Goal: Information Seeking & Learning: Learn about a topic

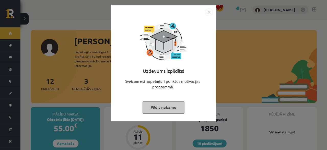
click at [166, 105] on button "Pildīt nākamo" at bounding box center [163, 107] width 42 height 12
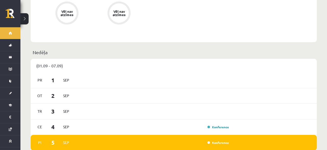
scroll to position [319, 0]
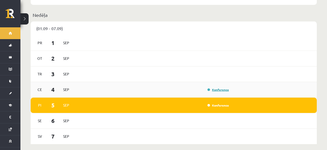
click at [212, 88] on link "Konference" at bounding box center [217, 90] width 21 height 4
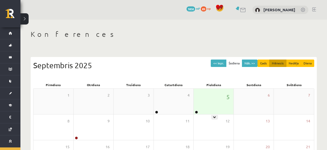
click at [205, 99] on div "5" at bounding box center [214, 102] width 40 height 26
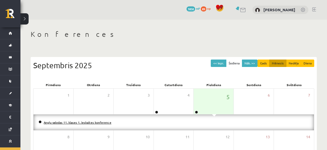
click at [94, 122] on link "Angļu valodas 11. klases 1. ieskaites konference" at bounding box center [78, 122] width 68 height 4
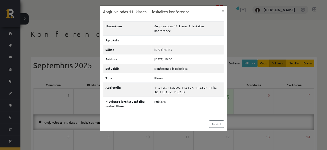
click at [40, 120] on div "Angļu valodas 11. klases 1. ieskaites konference × Nosaukums Angļu valodas 11. …" at bounding box center [163, 75] width 327 height 150
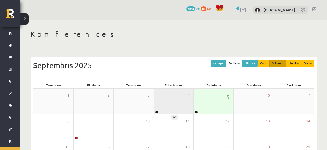
click at [164, 99] on div "4" at bounding box center [174, 102] width 40 height 26
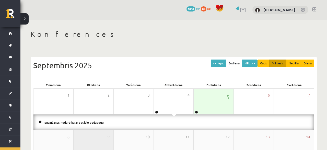
click at [88, 146] on div "9" at bounding box center [94, 143] width 40 height 26
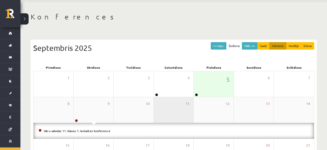
scroll to position [27, 0]
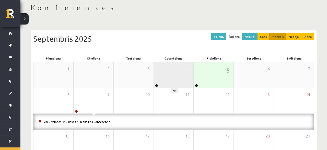
click at [182, 72] on div "4" at bounding box center [174, 75] width 40 height 26
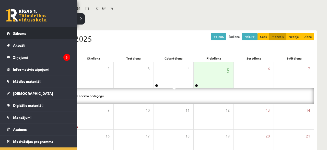
click at [25, 33] on span "Sākums" at bounding box center [19, 33] width 13 height 5
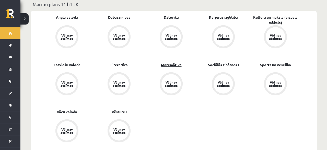
scroll to position [186, 0]
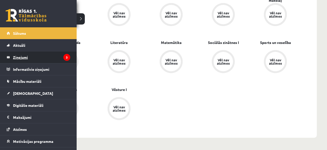
click at [16, 58] on legend "Ziņojumi 3" at bounding box center [41, 57] width 57 height 12
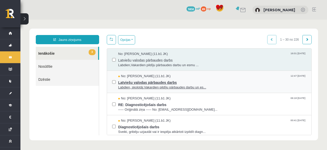
click at [137, 77] on span "No: [PERSON_NAME] (11.b1 JK)" at bounding box center [144, 76] width 52 height 5
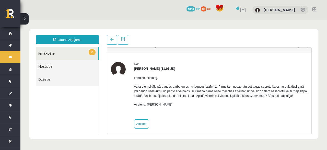
scroll to position [12, 0]
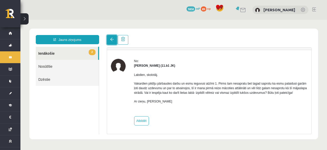
click at [108, 37] on link at bounding box center [112, 40] width 10 height 10
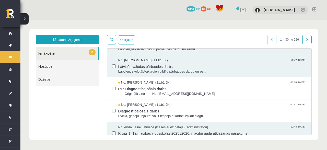
scroll to position [25, 0]
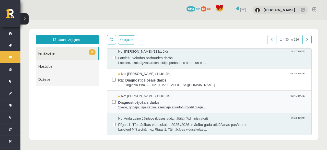
click at [128, 103] on span "Diagnosticējošais darbs" at bounding box center [212, 102] width 188 height 6
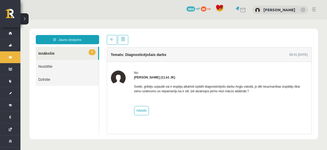
scroll to position [0, 0]
click at [112, 42] on link at bounding box center [112, 40] width 10 height 10
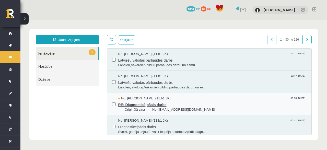
click at [149, 101] on span "RE: Diagnosticējošais darbs" at bounding box center [212, 104] width 188 height 6
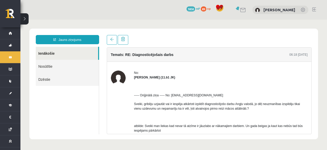
scroll to position [29, 0]
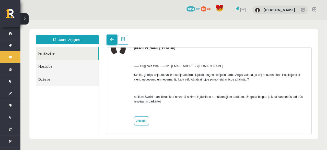
click at [111, 43] on link at bounding box center [112, 40] width 10 height 10
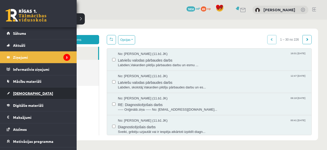
scroll to position [0, 0]
click at [18, 93] on span "[DEMOGRAPHIC_DATA]" at bounding box center [33, 93] width 40 height 5
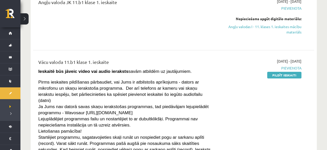
scroll to position [27, 0]
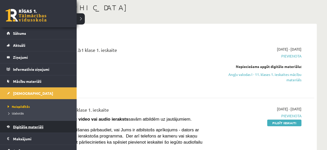
click at [13, 128] on link "Digitālie materiāli" at bounding box center [39, 127] width 64 height 12
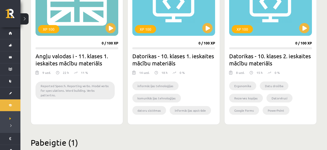
scroll to position [476, 0]
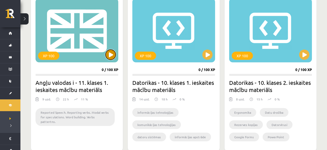
click at [113, 56] on button at bounding box center [110, 55] width 10 height 10
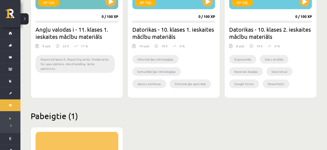
scroll to position [509, 0]
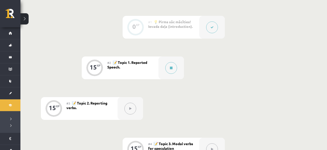
scroll to position [159, 0]
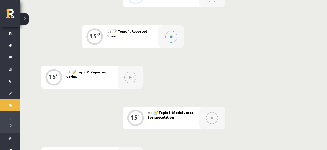
click at [168, 35] on button at bounding box center [171, 37] width 12 height 12
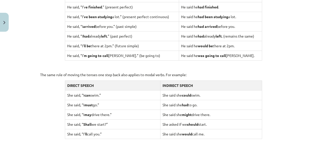
scroll to position [538, 0]
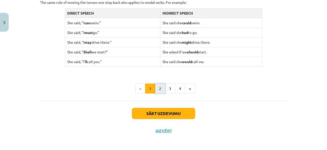
click at [158, 87] on button "2" at bounding box center [160, 89] width 10 height 10
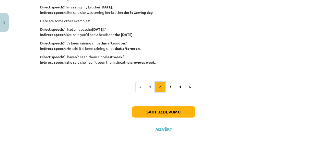
drag, startPoint x: 158, startPoint y: 87, endPoint x: 168, endPoint y: 88, distance: 10.3
click at [160, 88] on button "2" at bounding box center [160, 87] width 10 height 10
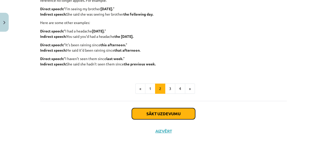
click at [168, 114] on button "Sākt uzdevumu" at bounding box center [163, 113] width 63 height 11
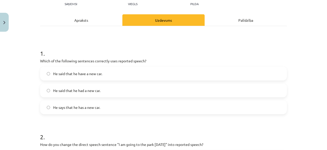
scroll to position [62, 0]
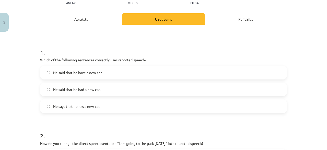
click at [77, 94] on label "He said that he had a new car." at bounding box center [164, 89] width 246 height 13
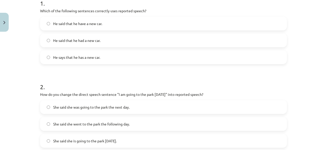
scroll to position [160, 0]
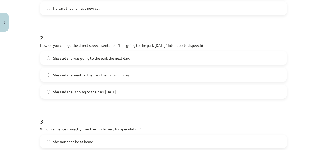
drag, startPoint x: 40, startPoint y: 43, endPoint x: 148, endPoint y: 86, distance: 116.3
click at [148, 86] on div "15 XP Saņemsi Viegls 505 pilda Apraksts Uzdevums Palīdzība 1 . Which of the fol…" at bounding box center [163, 134] width 253 height 521
copy div "How do you change the direct speech sentence "I am going to the park tomorrow" …"
click at [140, 116] on h1 "3 ." at bounding box center [163, 117] width 247 height 16
click at [126, 57] on span "She said she was going to the park the next day." at bounding box center [91, 57] width 76 height 5
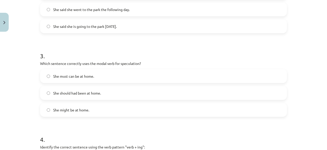
scroll to position [233, 0]
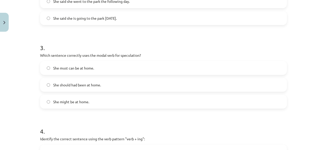
drag, startPoint x: 113, startPoint y: 80, endPoint x: 110, endPoint y: 77, distance: 4.0
click at [110, 77] on div "She must can be at home. She should had been at home. She might be at home." at bounding box center [163, 84] width 247 height 47
click at [107, 81] on label "She should had been at home." at bounding box center [164, 84] width 246 height 13
click at [104, 82] on label "She should had been at home." at bounding box center [164, 84] width 246 height 13
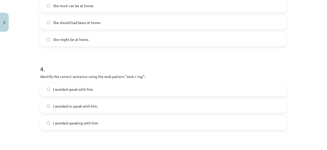
scroll to position [307, 0]
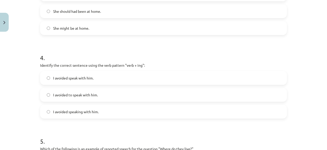
click at [89, 111] on span "I avoided speaking with him." at bounding box center [75, 111] width 45 height 5
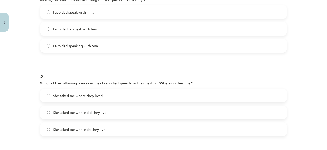
scroll to position [380, 0]
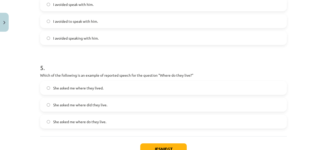
click at [104, 84] on label "She asked me where they lived." at bounding box center [164, 87] width 246 height 13
click at [161, 144] on button "Iesniegt" at bounding box center [163, 148] width 46 height 11
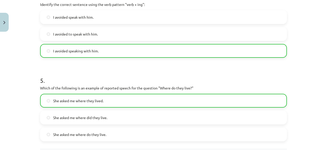
scroll to position [434, 0]
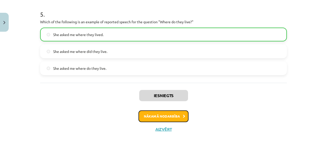
click at [174, 118] on button "Nākamā nodarbība" at bounding box center [163, 116] width 50 height 12
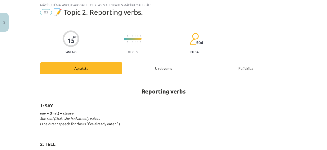
scroll to position [13, 0]
click at [169, 70] on div "Uzdevums" at bounding box center [163, 67] width 82 height 11
